Goal: Subscribe to service/newsletter

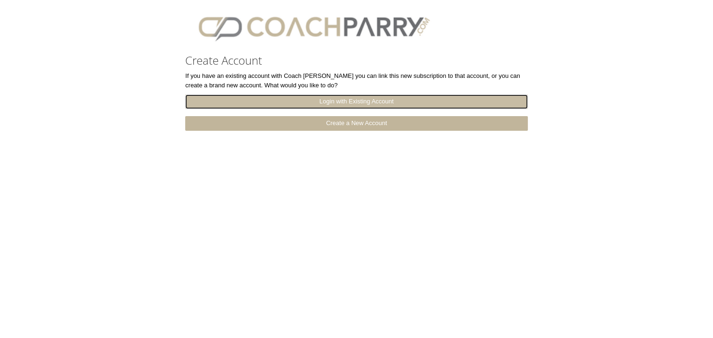
click at [366, 103] on link "Login with Existing Account" at bounding box center [356, 101] width 343 height 15
click at [346, 98] on link "Login with Existing Account" at bounding box center [356, 101] width 343 height 15
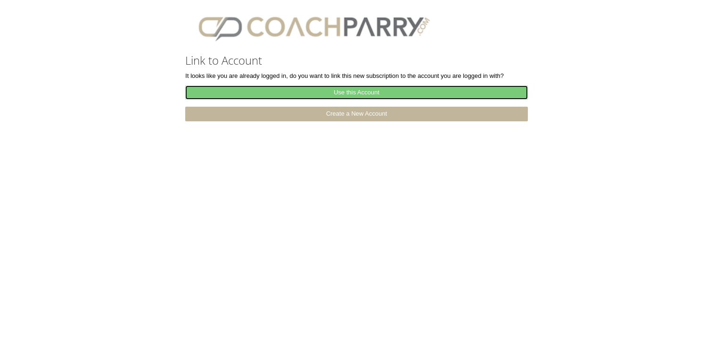
click at [367, 94] on link "Use this Account" at bounding box center [356, 92] width 343 height 15
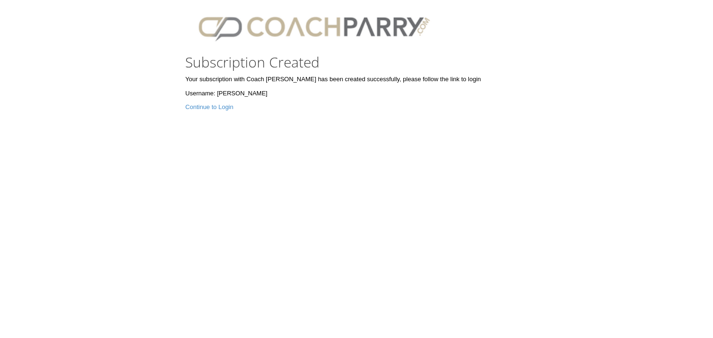
drag, startPoint x: 309, startPoint y: 153, endPoint x: 303, endPoint y: 149, distance: 6.8
click at [308, 153] on section "Subscription Created Your subscription with Coach [PERSON_NAME] has been create…" at bounding box center [356, 170] width 713 height 337
click at [197, 107] on link "Continue to Login" at bounding box center [209, 106] width 48 height 7
